Goal: Transaction & Acquisition: Purchase product/service

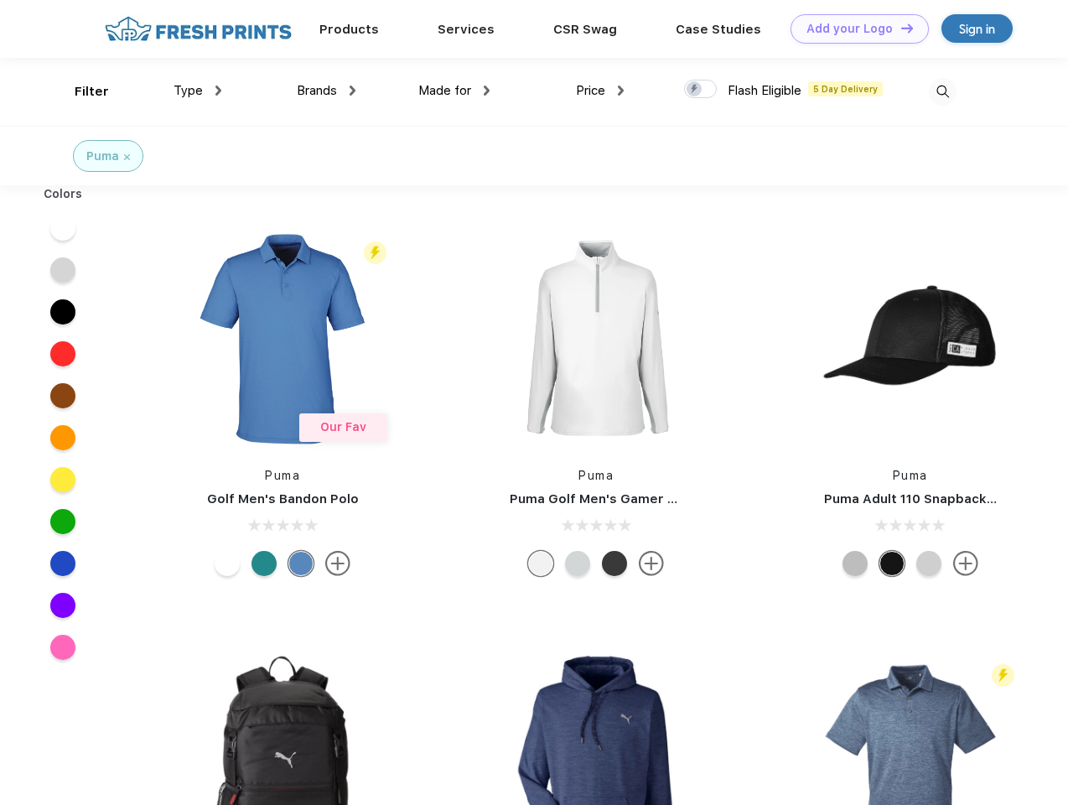
click at [854, 29] on link "Add your Logo Design Tool" at bounding box center [860, 28] width 138 height 29
click at [0, 0] on div "Design Tool" at bounding box center [0, 0] width 0 height 0
click at [900, 28] on link "Add your Logo Design Tool" at bounding box center [860, 28] width 138 height 29
click at [80, 91] on div "Filter" at bounding box center [92, 91] width 34 height 19
click at [198, 91] on span "Type" at bounding box center [188, 90] width 29 height 15
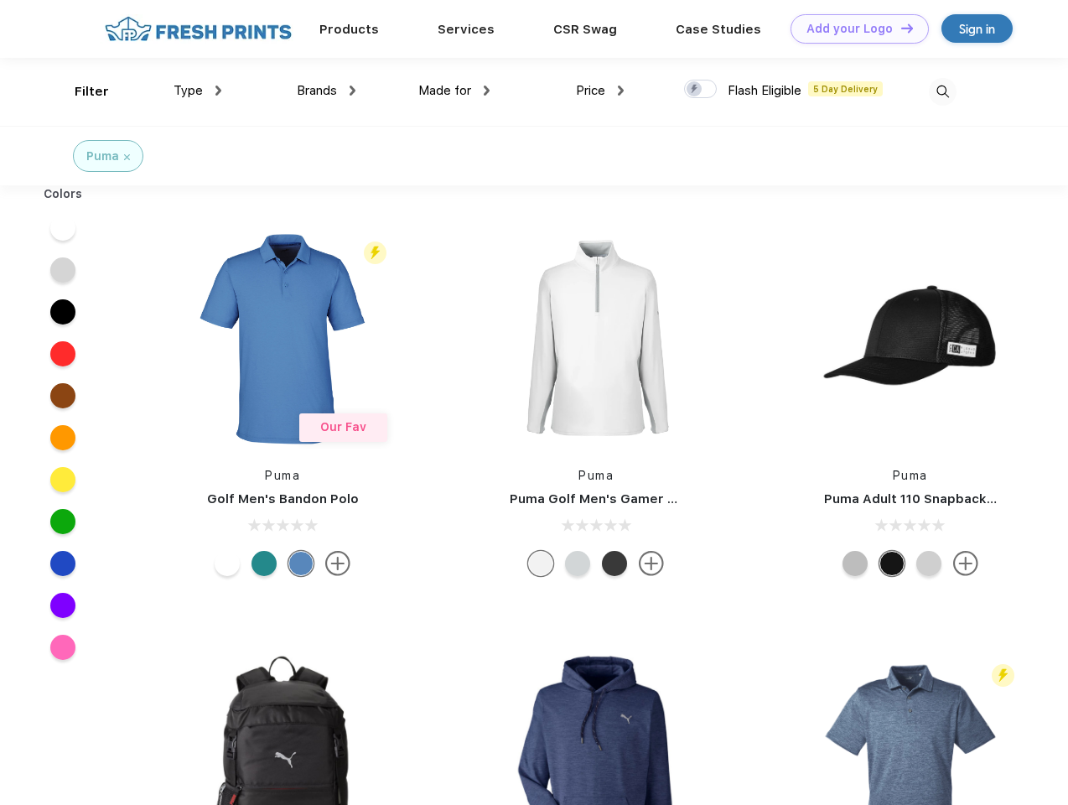
click at [326, 91] on span "Brands" at bounding box center [317, 90] width 40 height 15
click at [454, 91] on span "Made for" at bounding box center [444, 90] width 53 height 15
click at [600, 91] on span "Price" at bounding box center [590, 90] width 29 height 15
click at [701, 90] on div at bounding box center [700, 89] width 33 height 18
click at [695, 90] on input "checkbox" at bounding box center [689, 84] width 11 height 11
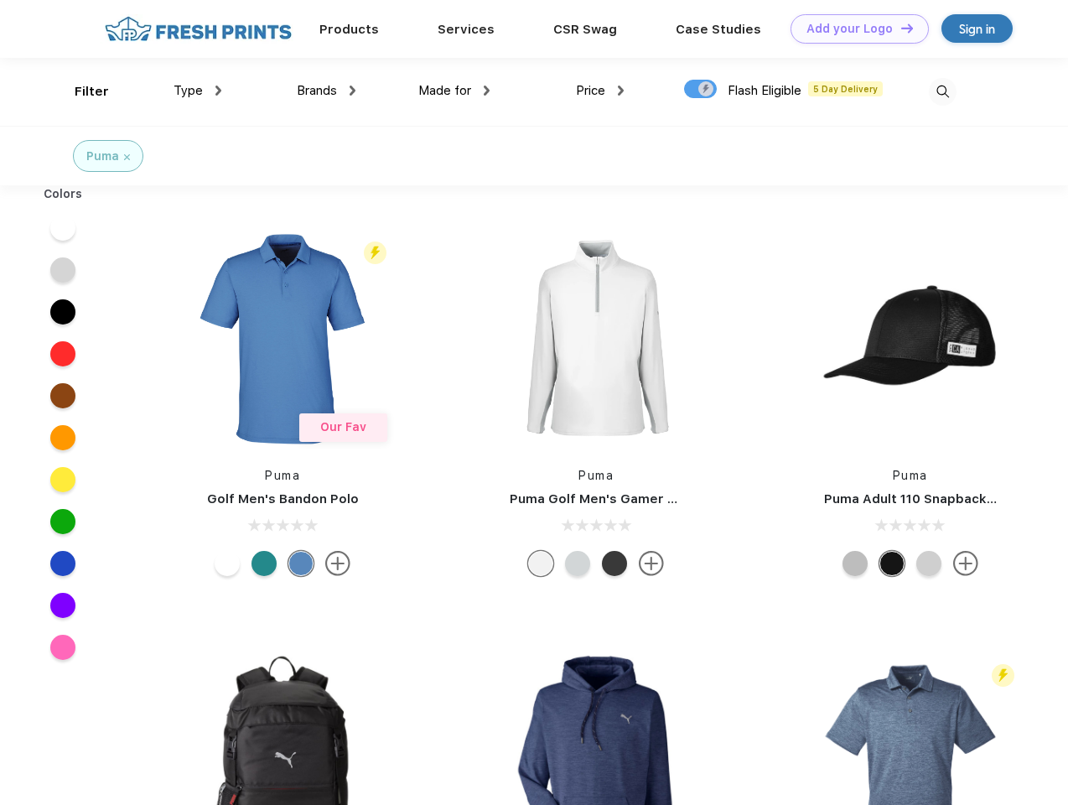
click at [942, 91] on img at bounding box center [943, 92] width 28 height 28
